Goal: Information Seeking & Learning: Find specific fact

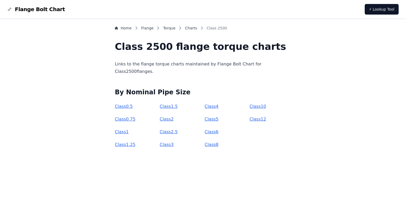
click at [210, 147] on link "Class 8" at bounding box center [212, 144] width 14 height 5
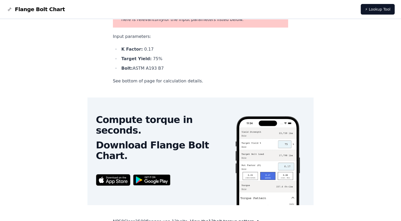
scroll to position [27, 0]
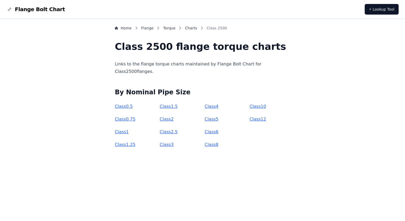
click at [214, 144] on link "Class 8" at bounding box center [212, 144] width 14 height 5
